Goal: Check status: Check status

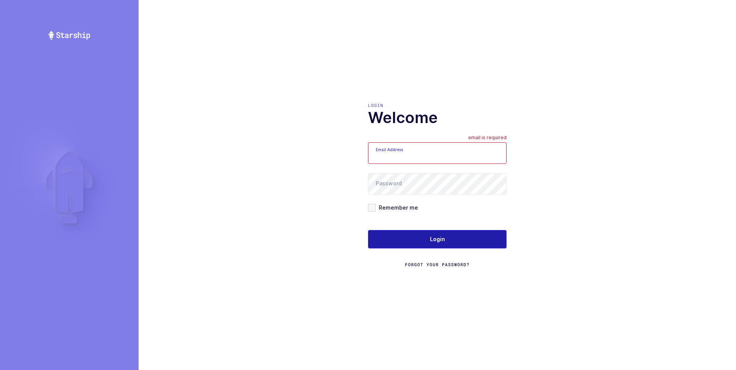
type input "ezra@janustrade.com"
click at [436, 237] on span "Login" at bounding box center [437, 240] width 15 height 8
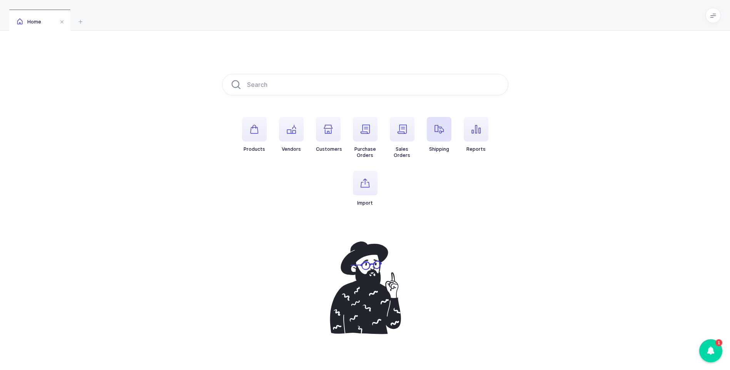
click at [434, 126] on span "button" at bounding box center [439, 129] width 25 height 25
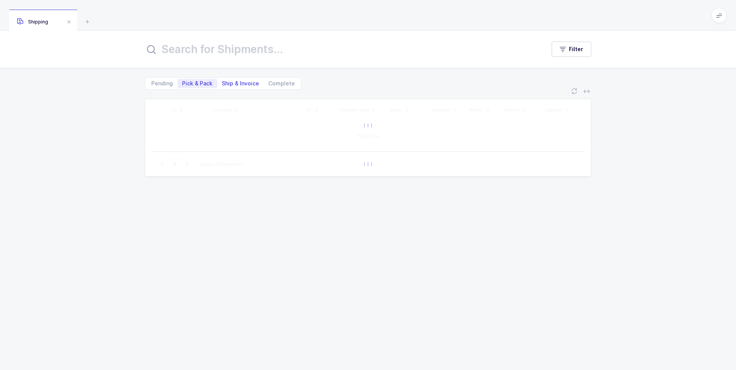
click at [232, 85] on span "Ship & Invoice" at bounding box center [240, 83] width 37 height 5
click at [222, 84] on input "Ship & Invoice" at bounding box center [219, 81] width 5 height 5
radio input "true"
radio input "false"
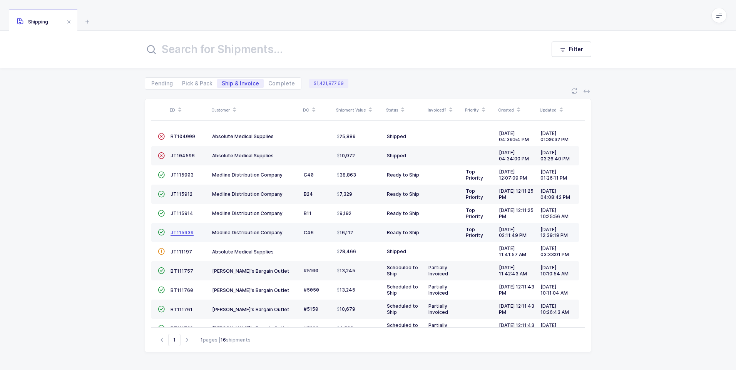
click at [178, 232] on span "JT115939" at bounding box center [182, 233] width 23 height 6
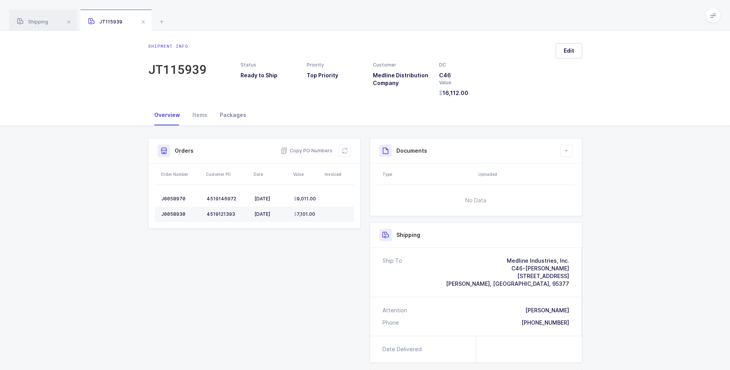
click at [226, 116] on div "Packages" at bounding box center [233, 115] width 39 height 21
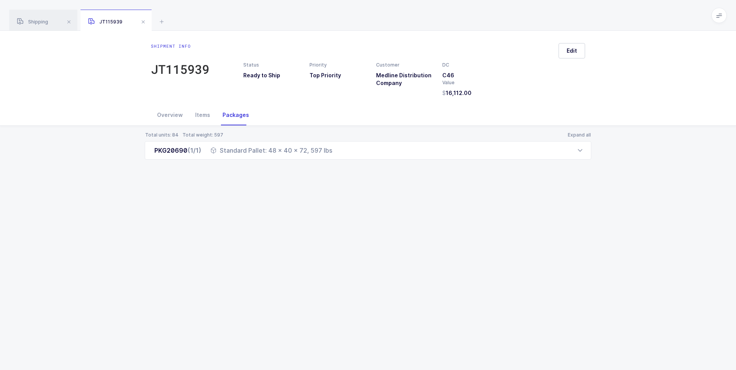
click at [148, 21] on div "JT115939" at bounding box center [115, 21] width 71 height 22
click at [141, 24] on span at bounding box center [143, 21] width 9 height 9
